Goal: Information Seeking & Learning: Check status

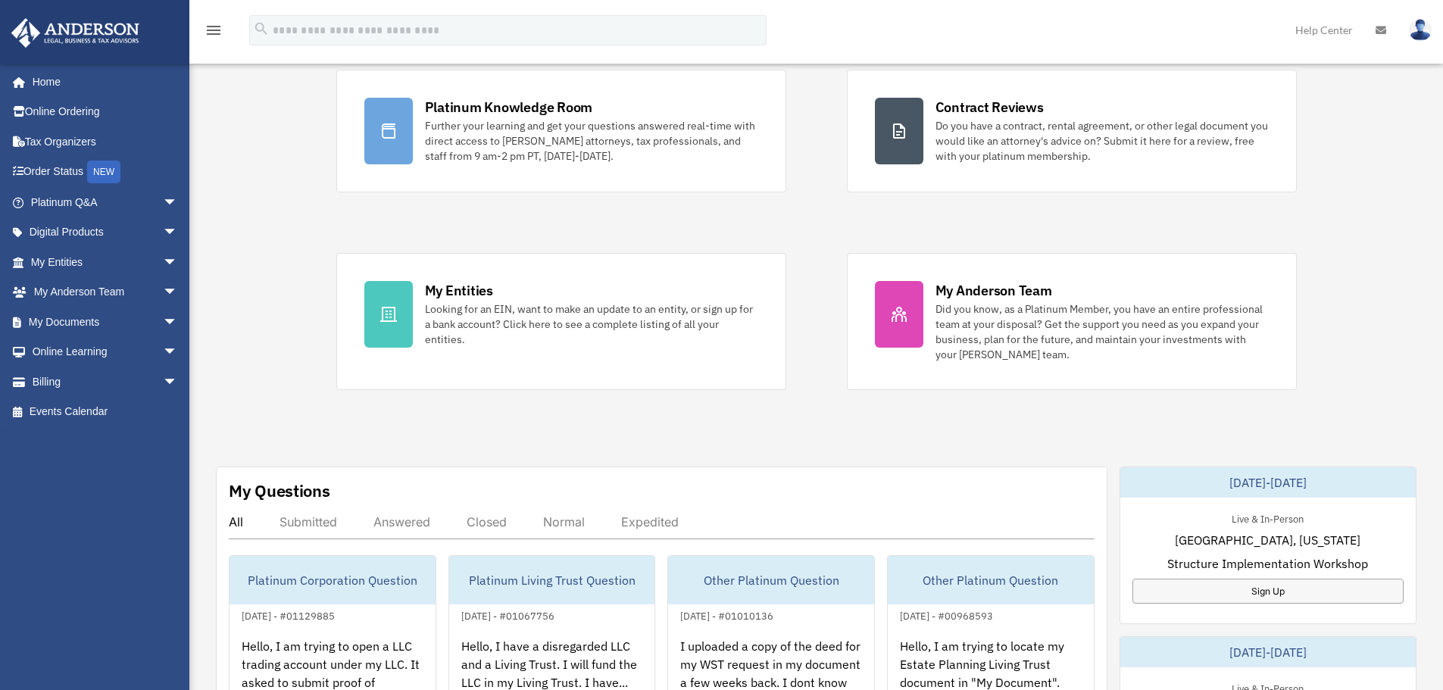
scroll to position [227, 0]
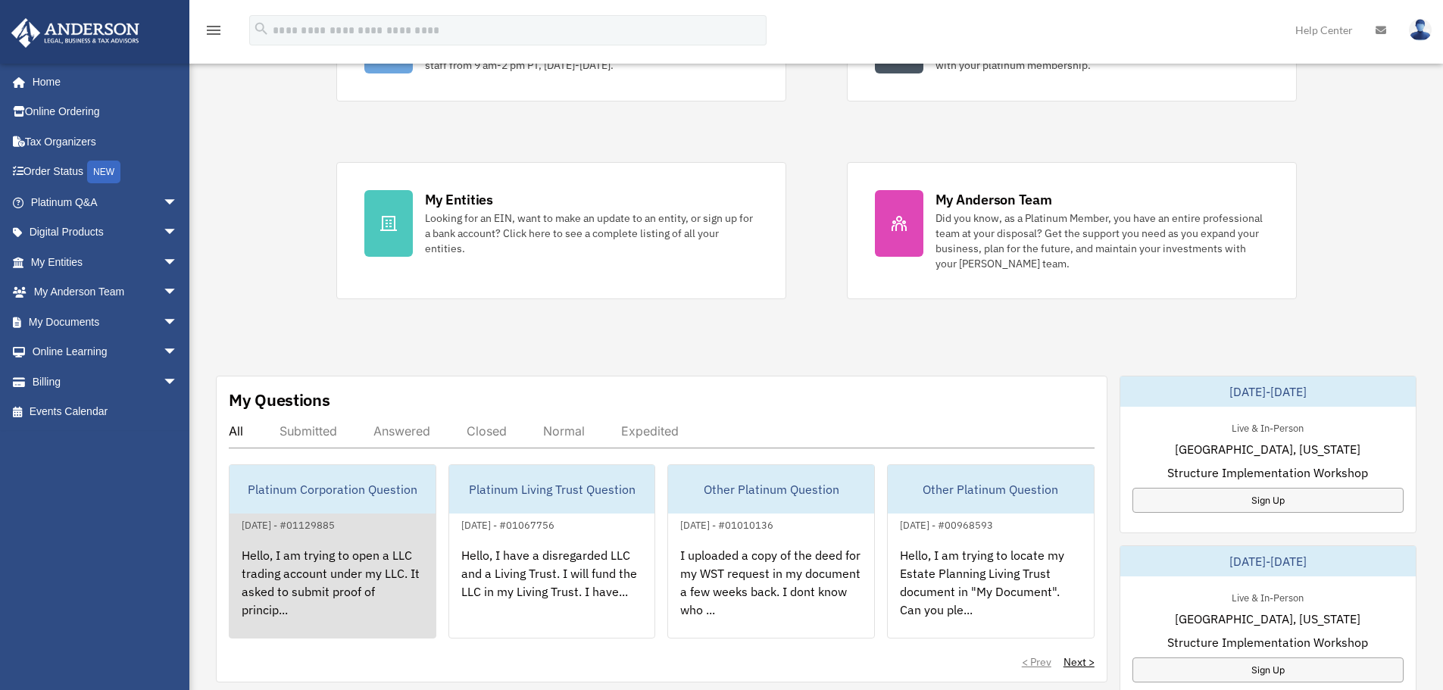
click at [326, 560] on div "Hello, I am trying to open a LLC trading account under my LLC. It asked to subm…" at bounding box center [332, 593] width 206 height 118
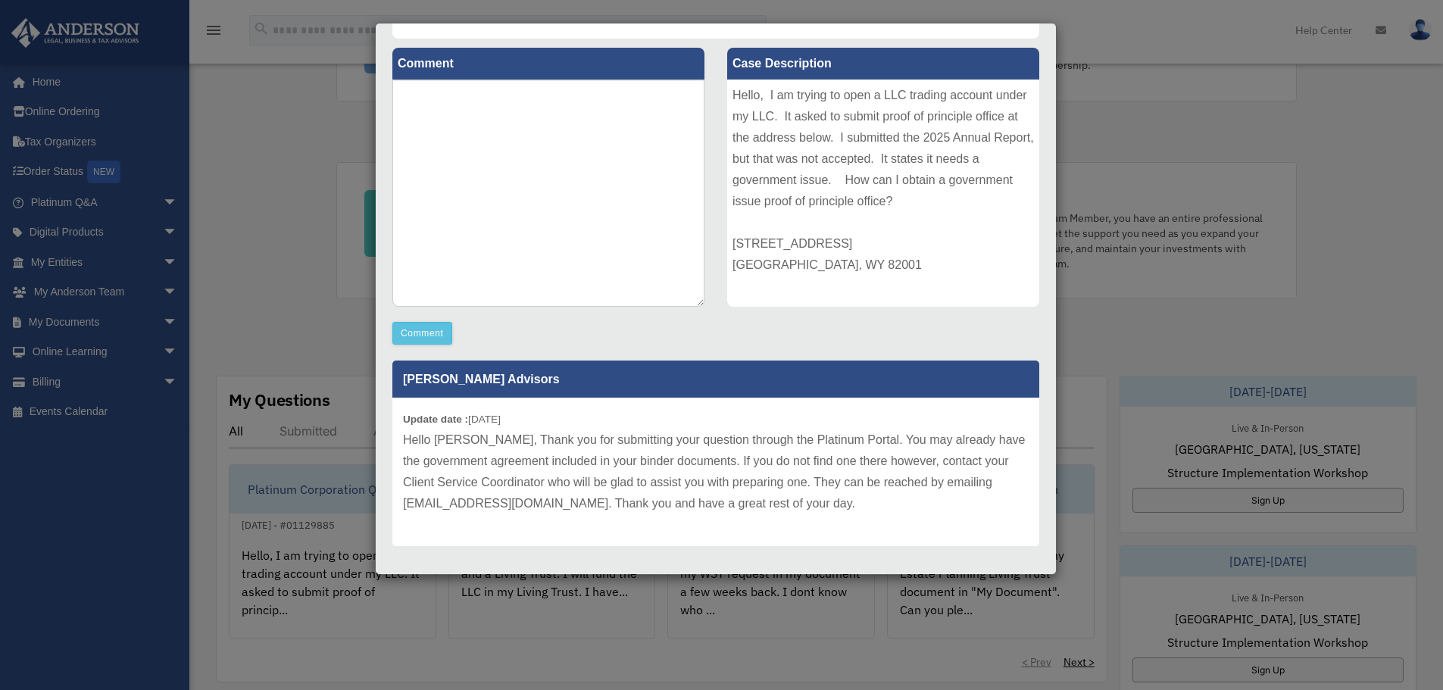
scroll to position [180, 0]
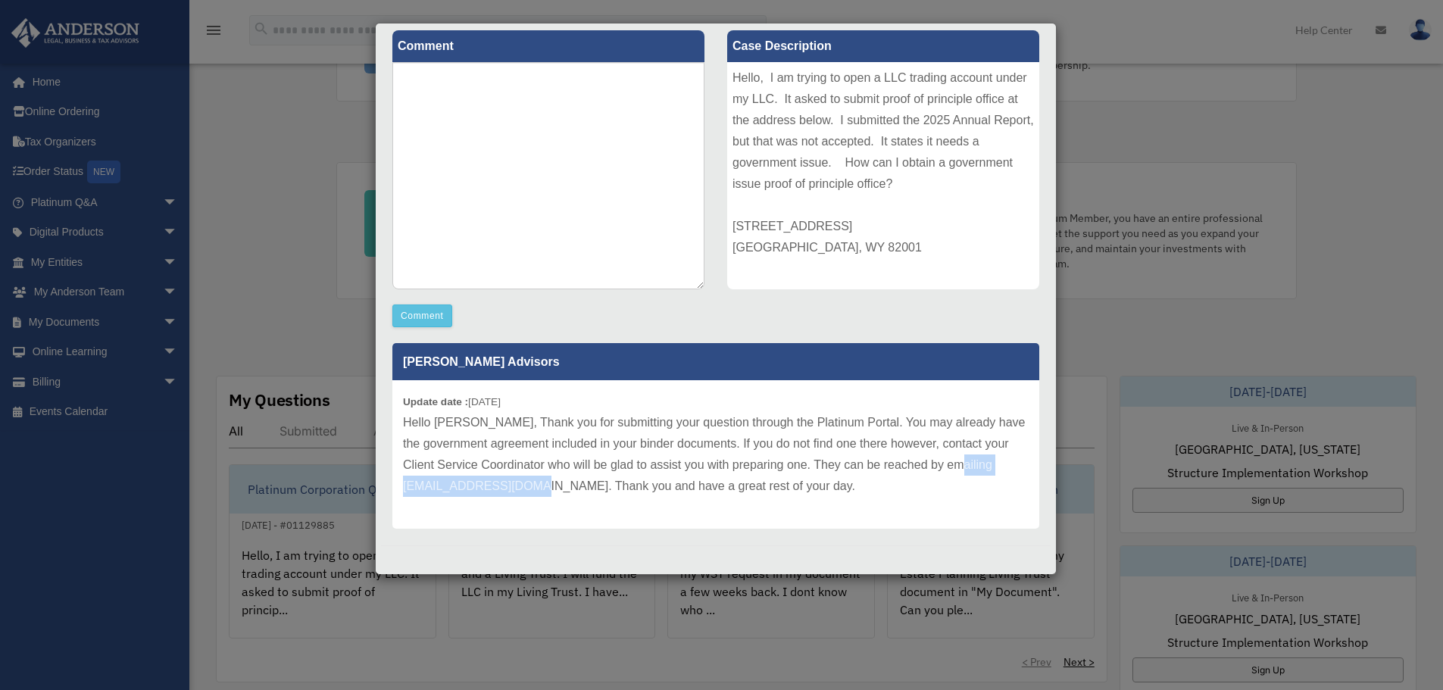
drag, startPoint x: 580, startPoint y: 486, endPoint x: 402, endPoint y: 492, distance: 178.1
click at [402, 492] on div "Update date : [DATE] Hello [PERSON_NAME], Thank you for submitting your questio…" at bounding box center [715, 454] width 647 height 148
copy p "[EMAIL_ADDRESS][DOMAIN_NAME]"
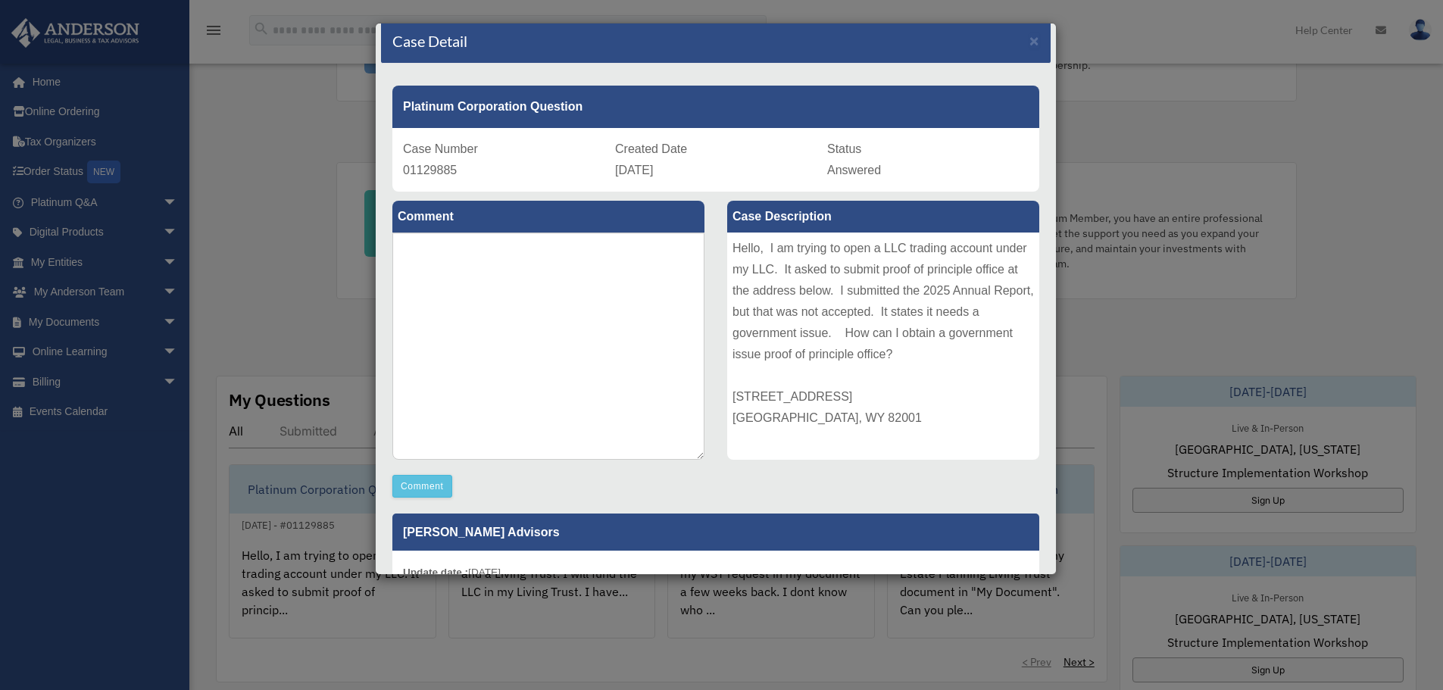
scroll to position [0, 0]
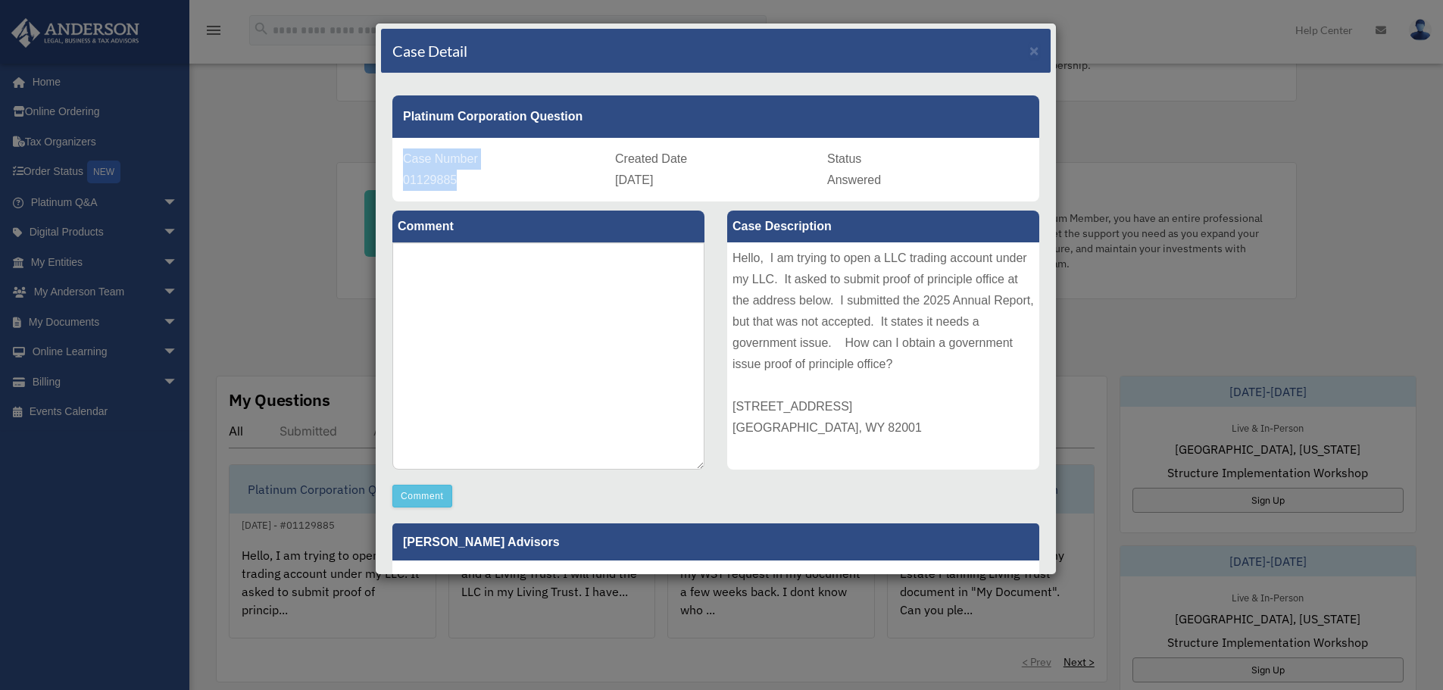
drag, startPoint x: 404, startPoint y: 159, endPoint x: 454, endPoint y: 180, distance: 55.0
click at [454, 180] on div "Case Number 01129885" at bounding box center [503, 169] width 201 height 42
copy div "Case Number 01129885"
click at [898, 401] on div "Hello, I am trying to open a LLC trading account under my LLC. It asked to subm…" at bounding box center [883, 355] width 312 height 227
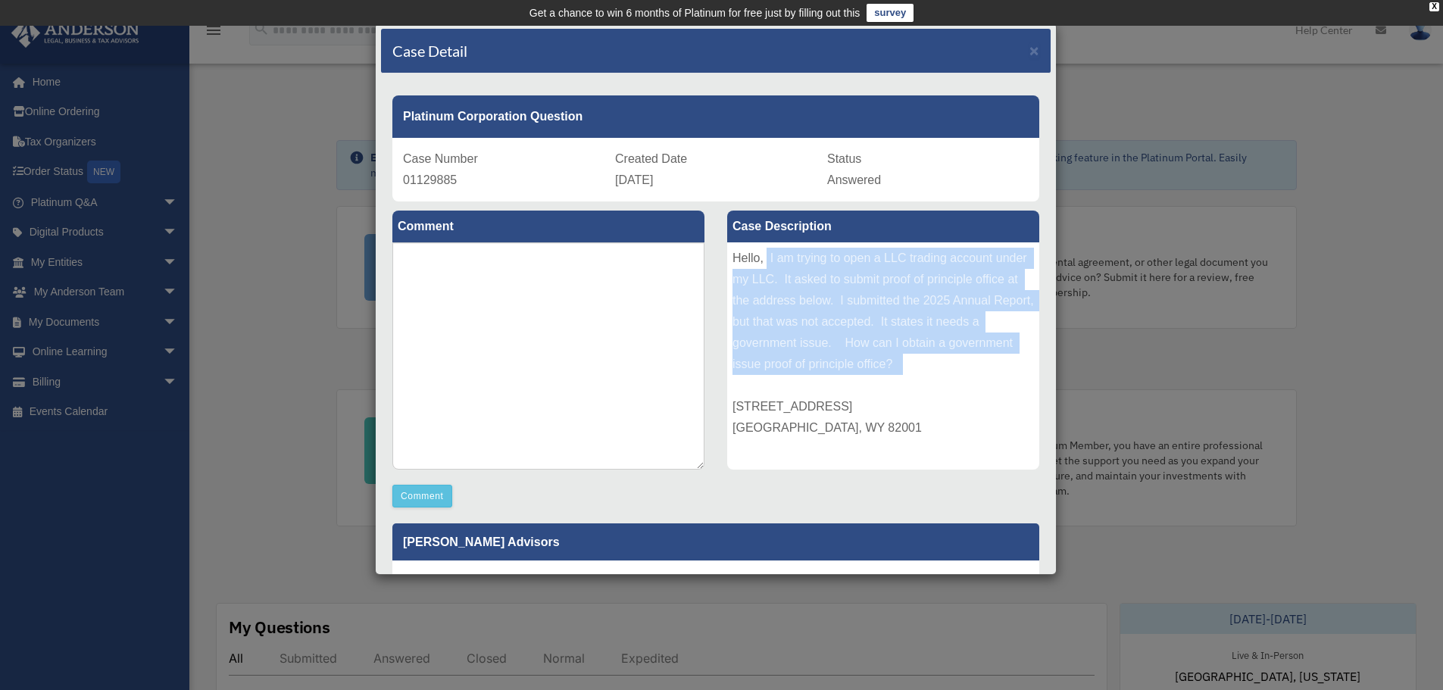
drag, startPoint x: 760, startPoint y: 264, endPoint x: 862, endPoint y: 375, distance: 151.2
click at [862, 375] on div "Hello, I am trying to open a LLC trading account under my LLC. It asked to subm…" at bounding box center [883, 355] width 312 height 227
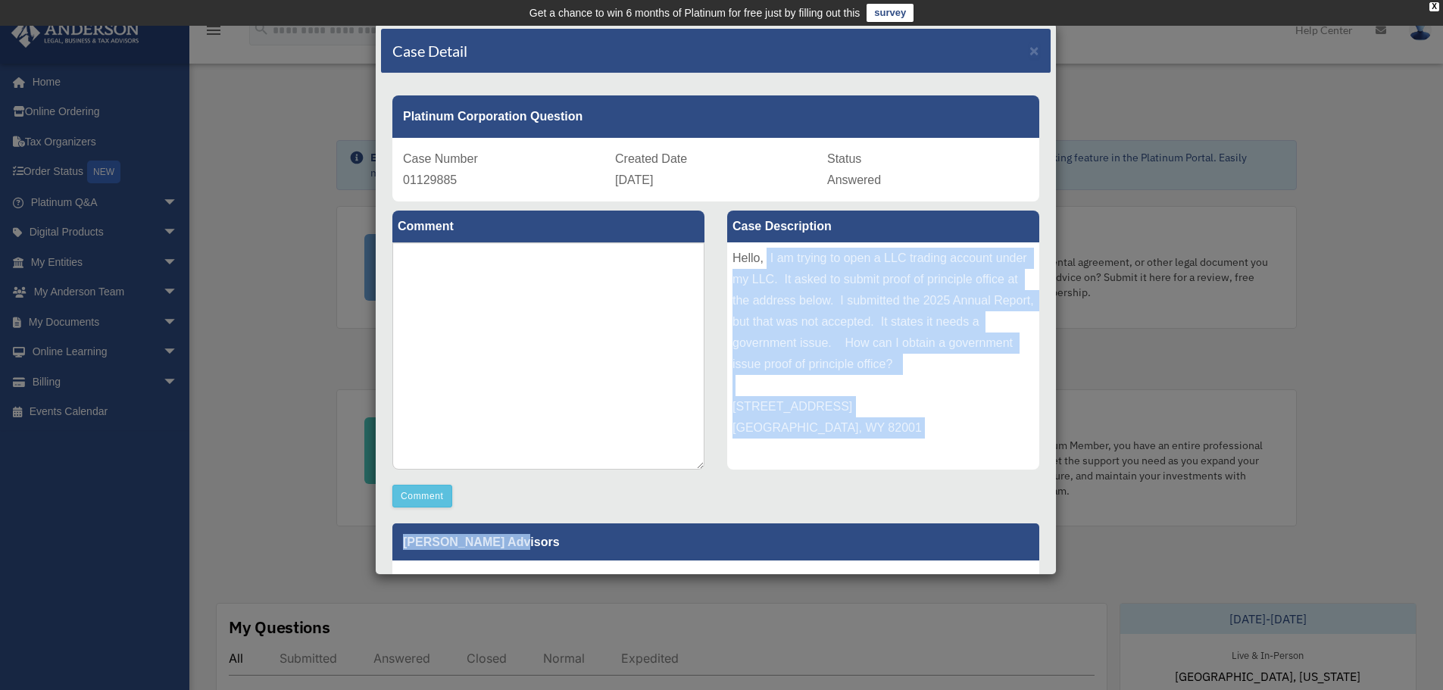
copy div "I am trying to open a LLC trading account under my LLC. It asked to submit proo…"
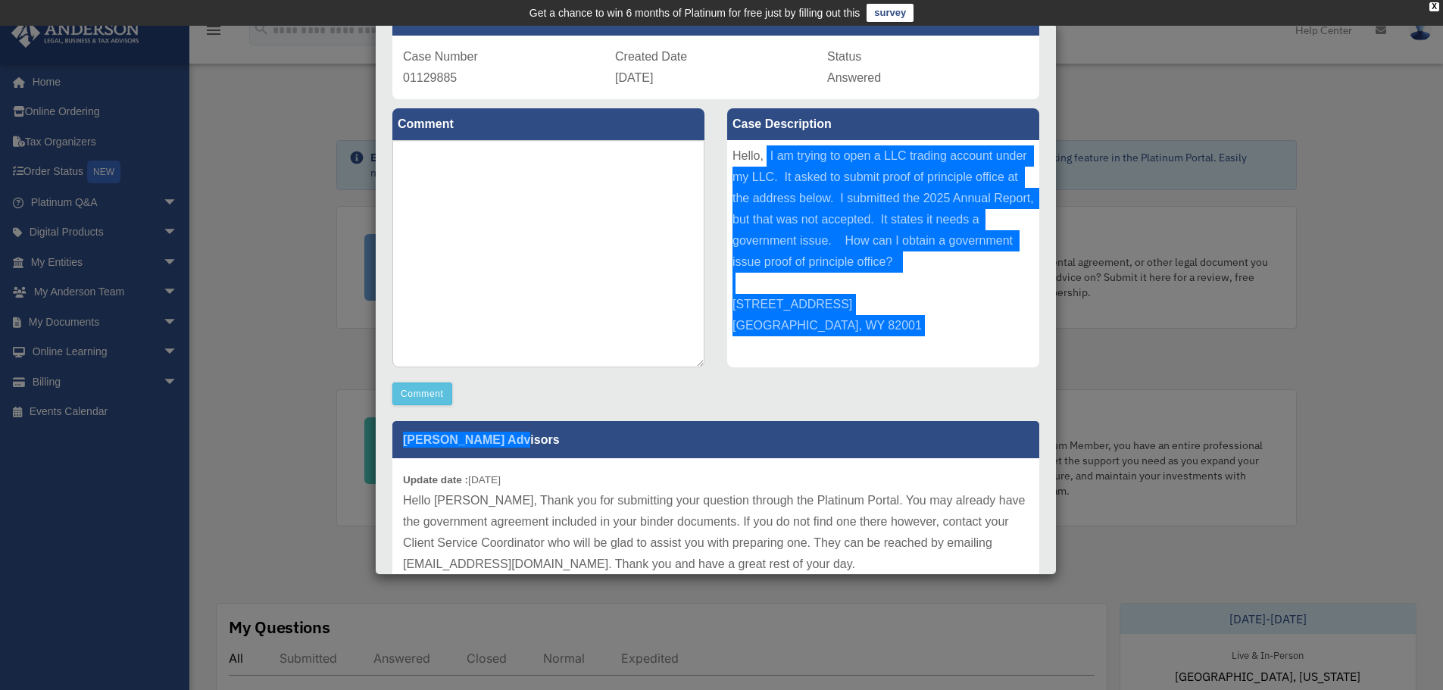
scroll to position [76, 0]
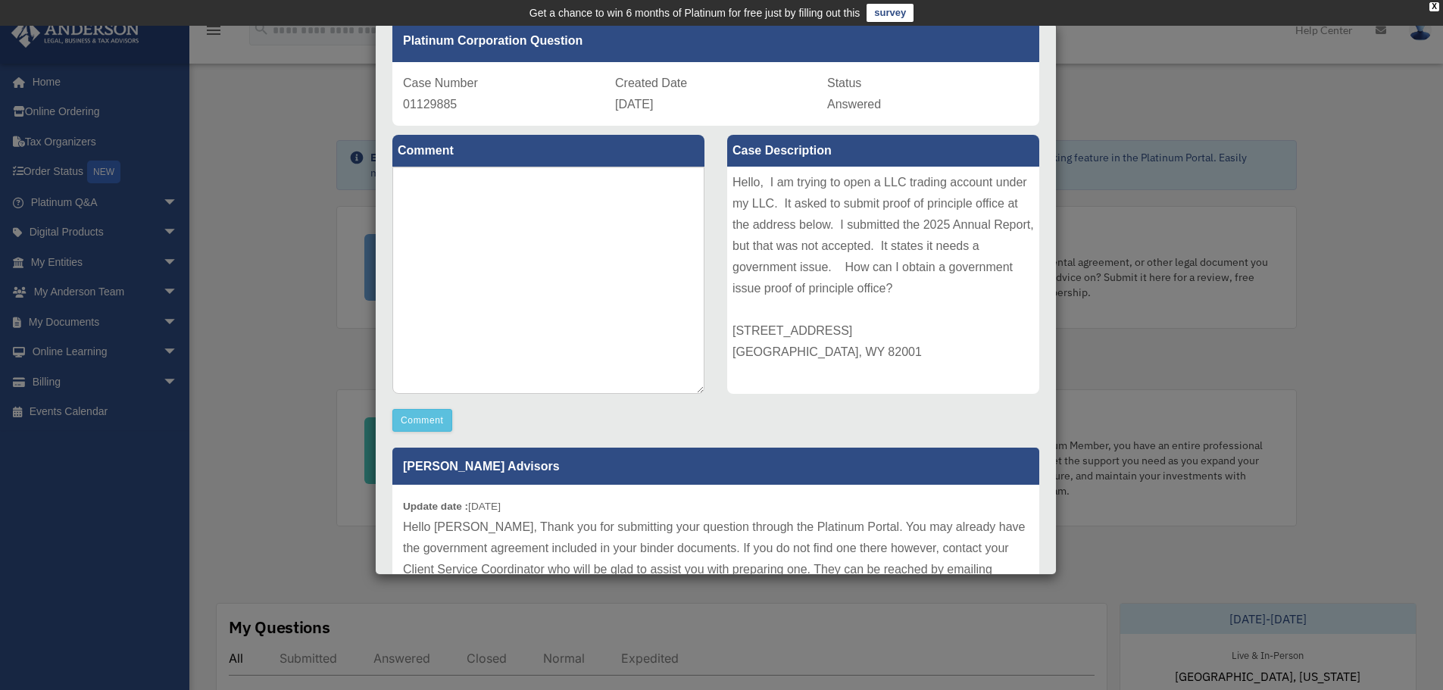
click at [1115, 142] on div "Case Detail × Platinum Corporation Question Case Number 01129885 Created Date […" at bounding box center [721, 345] width 1443 height 690
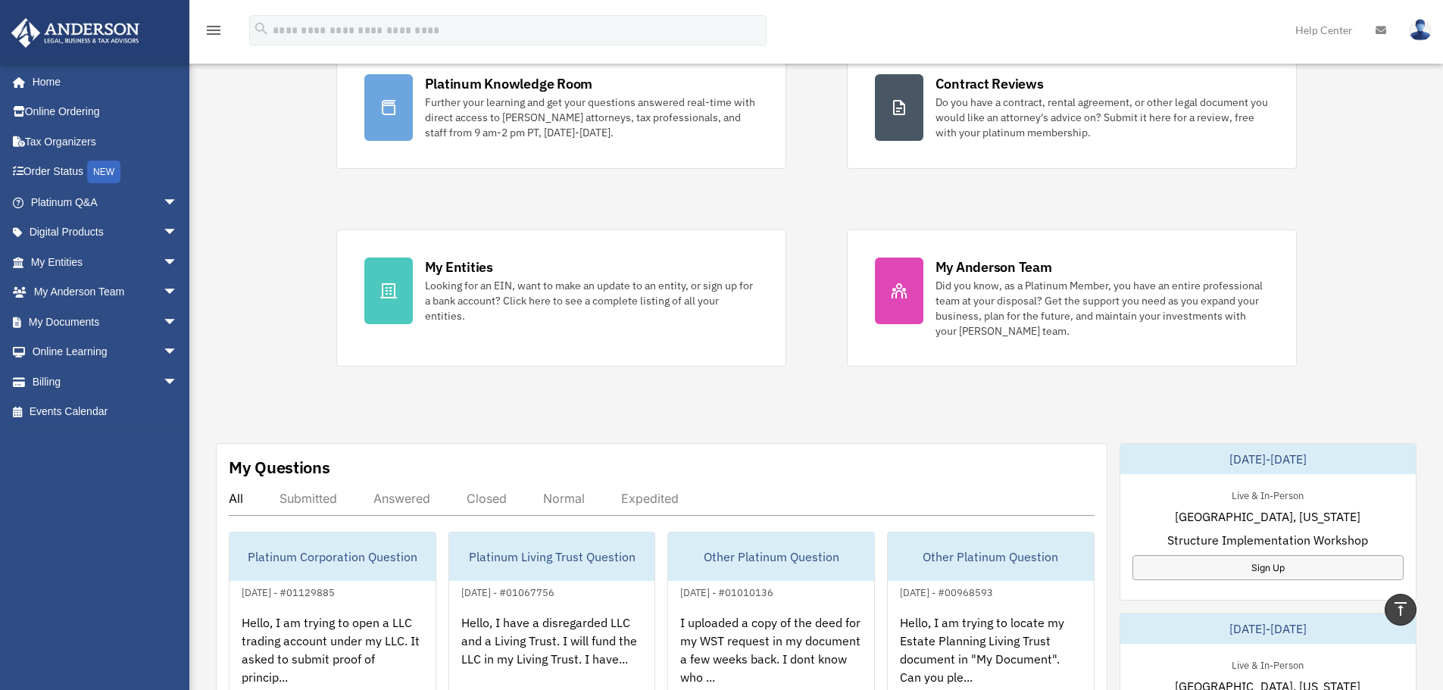
scroll to position [130, 0]
